Goal: Information Seeking & Learning: Learn about a topic

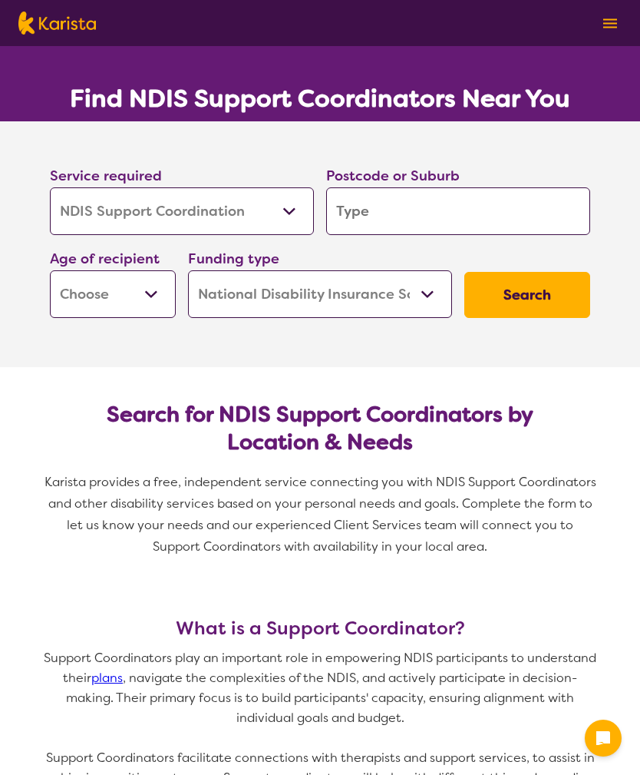
select select "NDIS Support Coordination"
select select "NDIS"
select select "NDIS Support Coordination"
select select "NDIS"
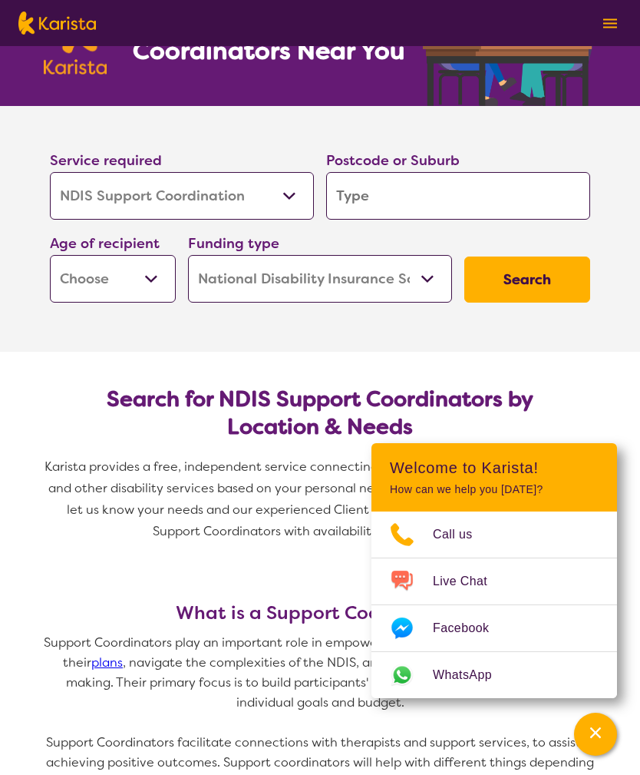
scroll to position [114, 0]
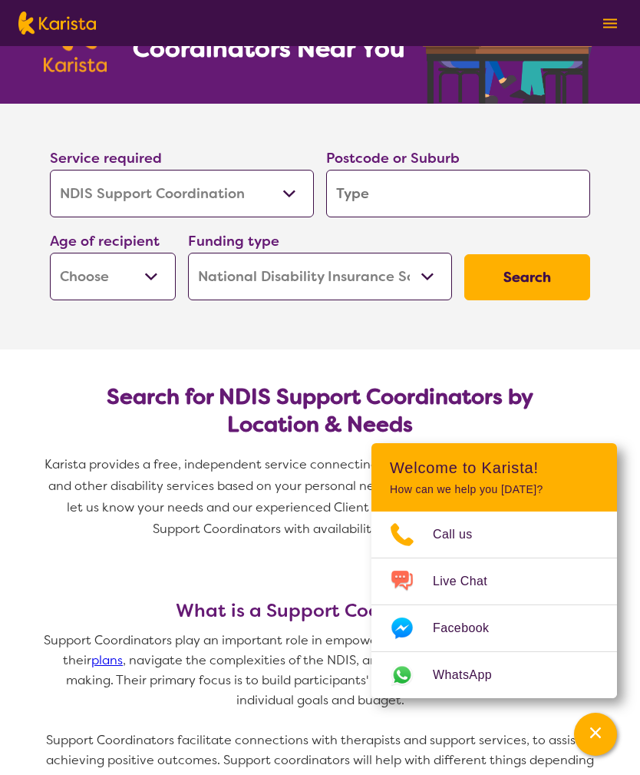
click at [415, 190] on input "search" at bounding box center [458, 194] width 264 height 48
click at [158, 288] on select "Early Childhood - 0 to 9 Child - 10 to 11 Adolescent - 12 to 17 Adult - 18 to 6…" at bounding box center [113, 277] width 126 height 48
click at [315, 284] on select "Home Care Package (HCP) National Disability Insurance Scheme (NDIS) I don't know" at bounding box center [320, 277] width 264 height 48
click at [233, 200] on select "Allied Health Assistant Assessment ([MEDICAL_DATA] or [MEDICAL_DATA]) Behaviour…" at bounding box center [182, 194] width 264 height 48
click at [437, 197] on input "search" at bounding box center [458, 194] width 264 height 48
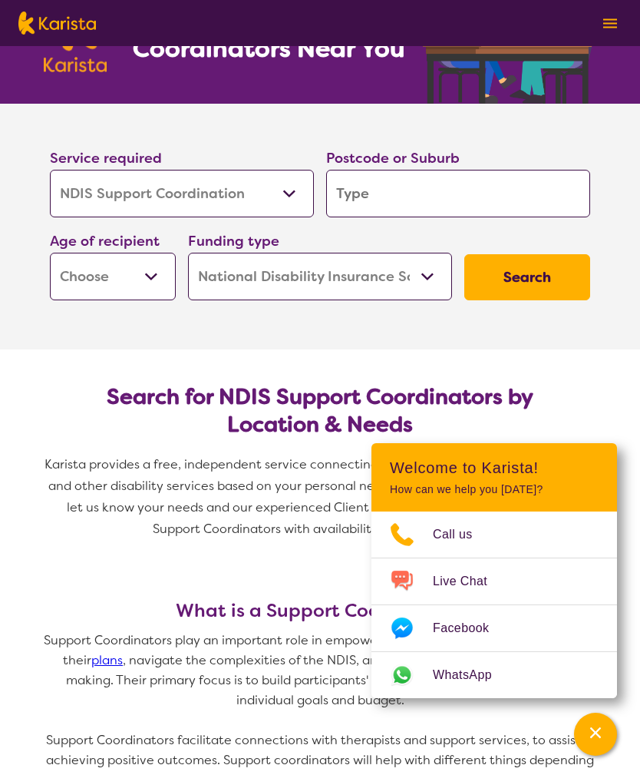
type input "Y"
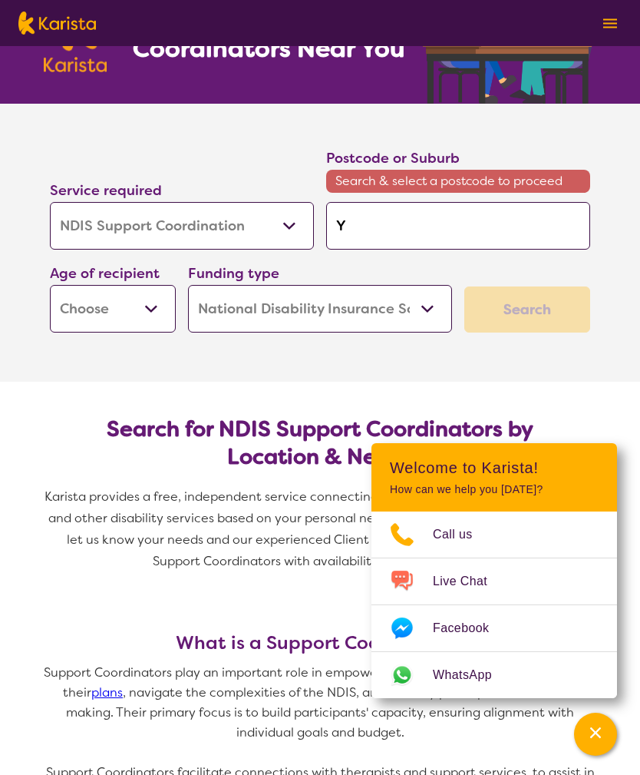
type input "Yo"
type input "You"
type input "Youn"
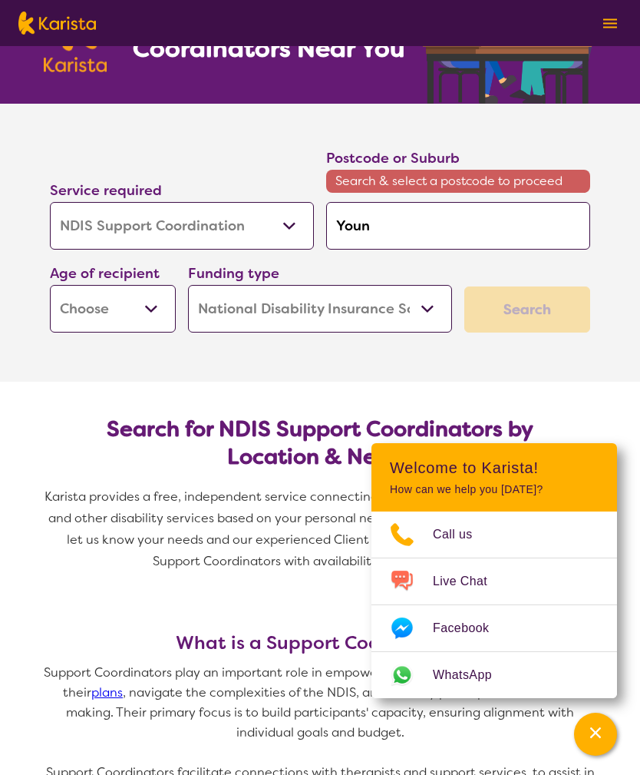
type input "Youn"
type input "Young"
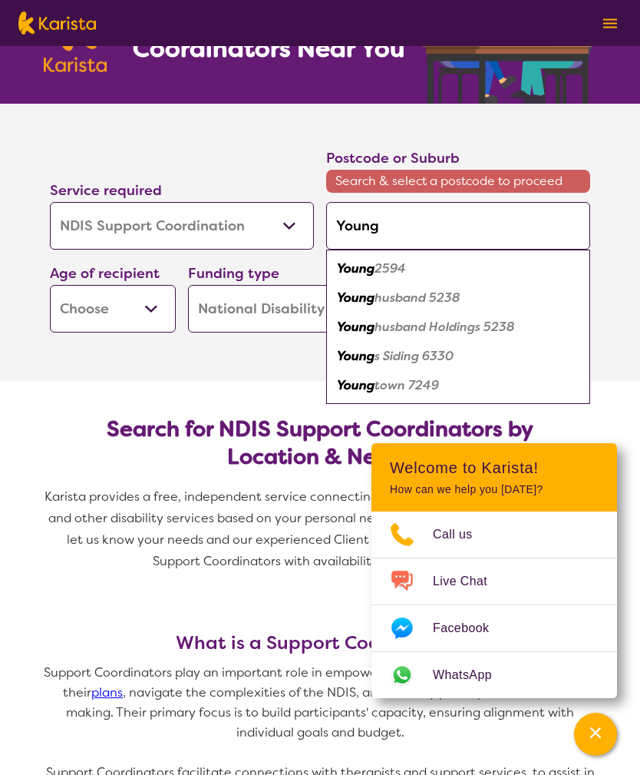
click at [436, 268] on div "Young 2594" at bounding box center [458, 268] width 249 height 29
type input "2594"
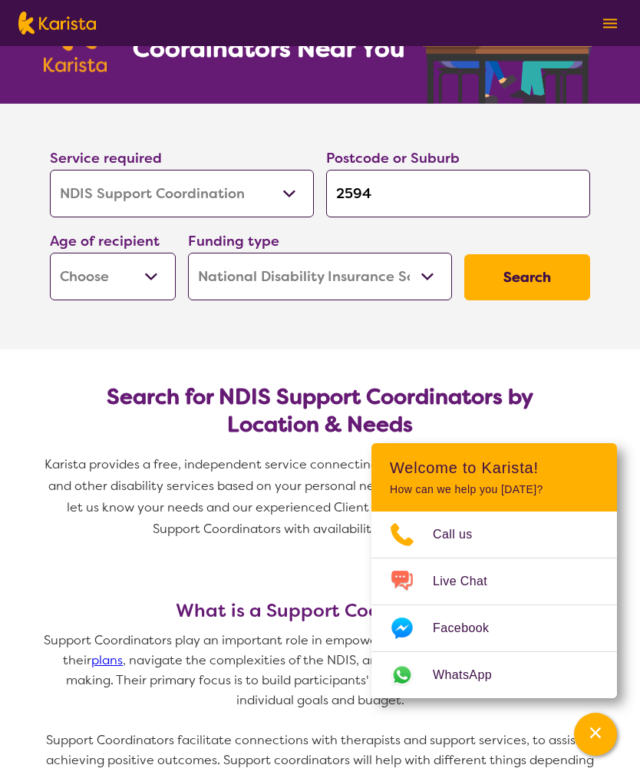
click at [558, 275] on button "Search" at bounding box center [528, 277] width 126 height 46
click at [151, 278] on select "Early Childhood - 0 to 9 Child - 10 to 11 Adolescent - 12 to 17 Adult - 18 to 6…" at bounding box center [113, 277] width 126 height 48
click at [163, 273] on select "Early Childhood - 0 to 9 Child - 10 to 11 Adolescent - 12 to 17 Adult - 18 to 6…" at bounding box center [113, 277] width 126 height 48
select select "AD"
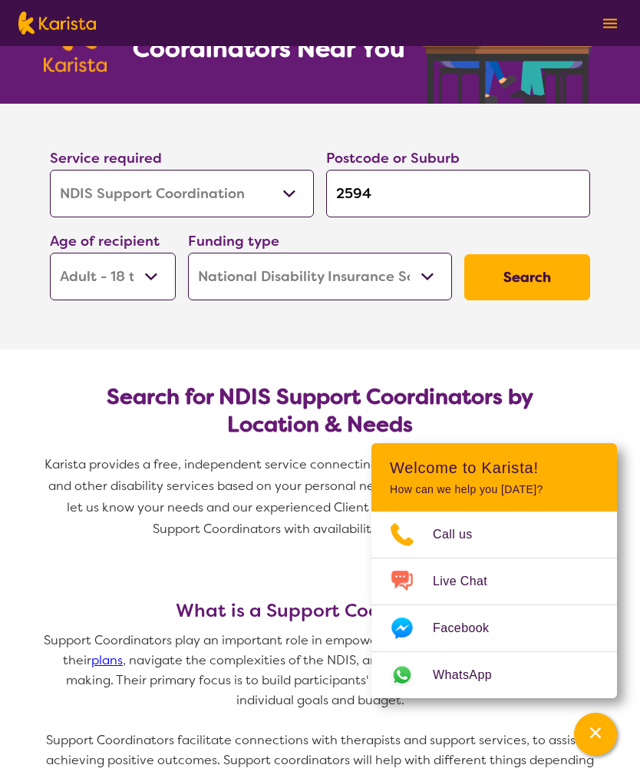
click at [548, 276] on button "Search" at bounding box center [528, 277] width 126 height 46
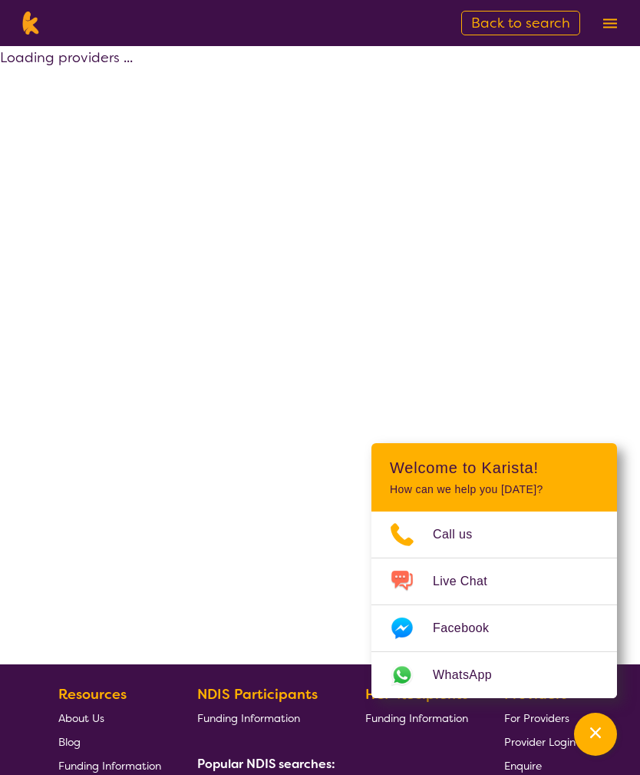
select select "NDIS Support Coordination"
select select "AD"
select select "NDIS"
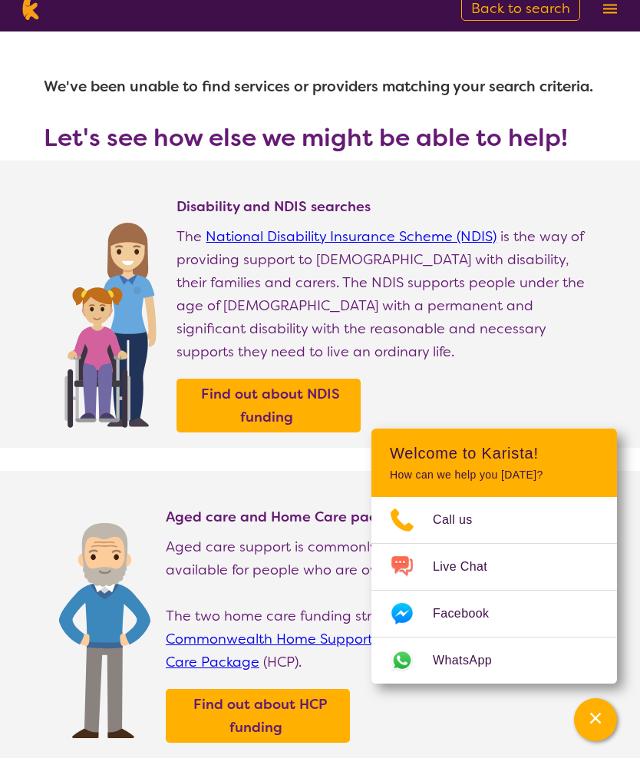
scroll to position [17, 0]
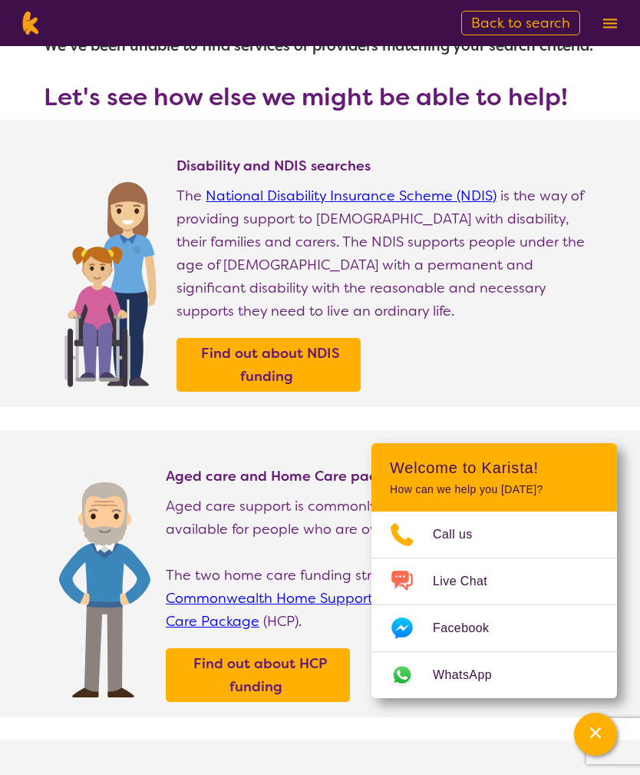
select select "NDIS Support Coordination"
select select "AD"
select select "NDIS"
select select "NDIS Support Coordination"
select select "AD"
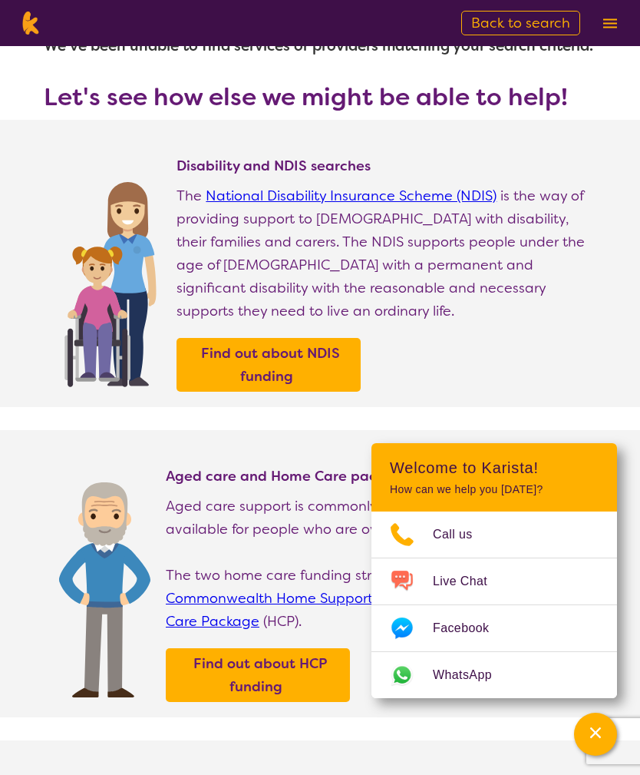
select select "NDIS"
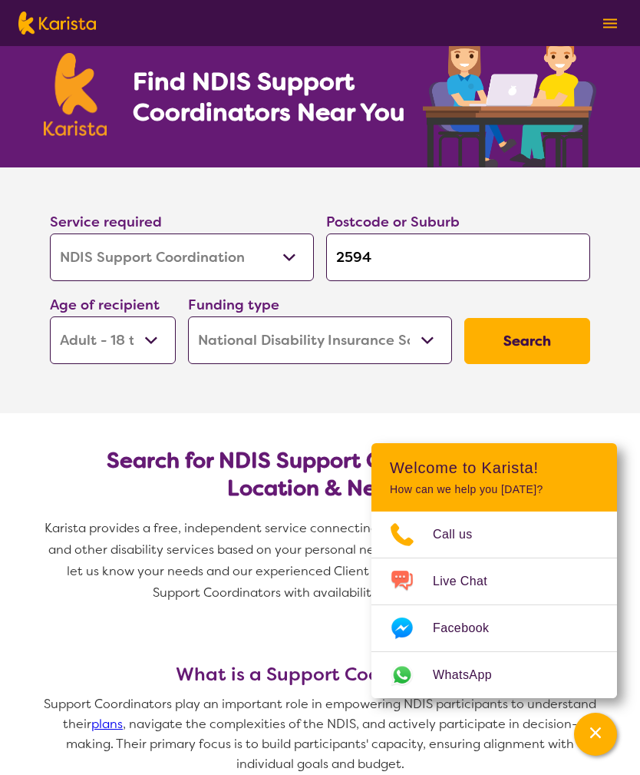
scroll to position [49, 0]
